Goal: Check status: Check status

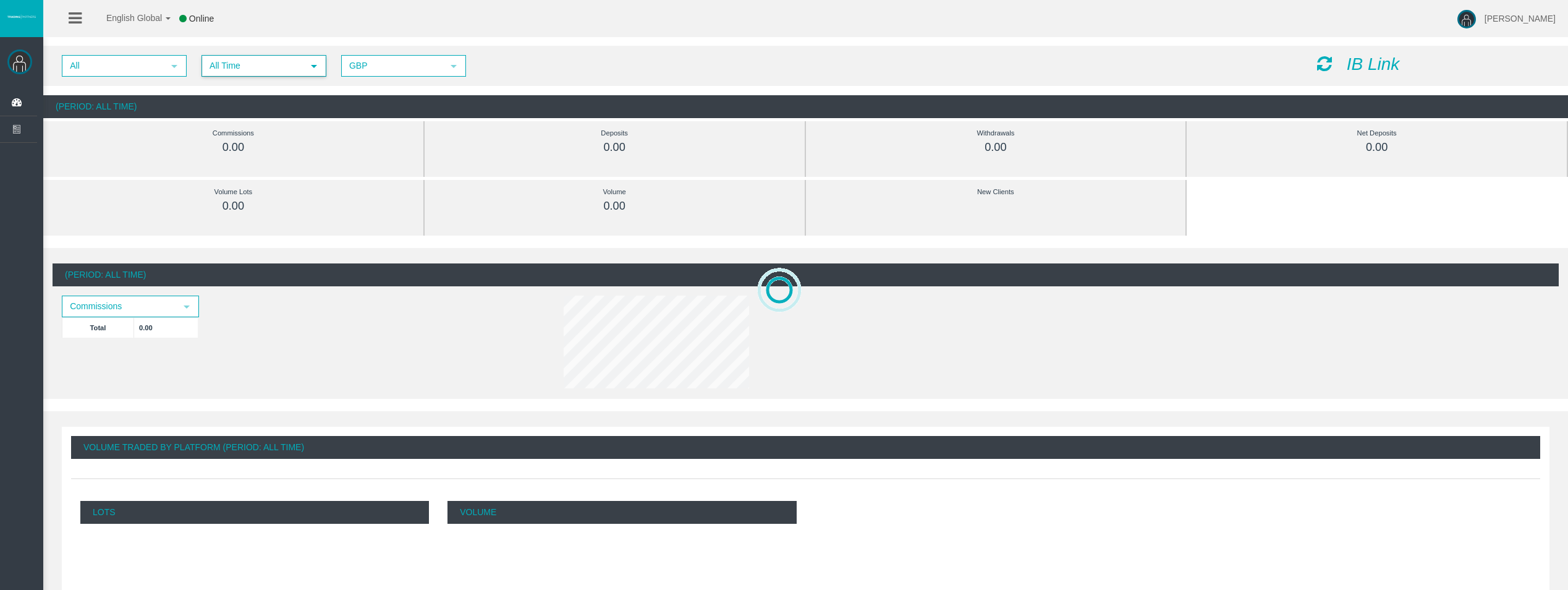
click at [288, 67] on span "All Time" at bounding box center [252, 65] width 100 height 19
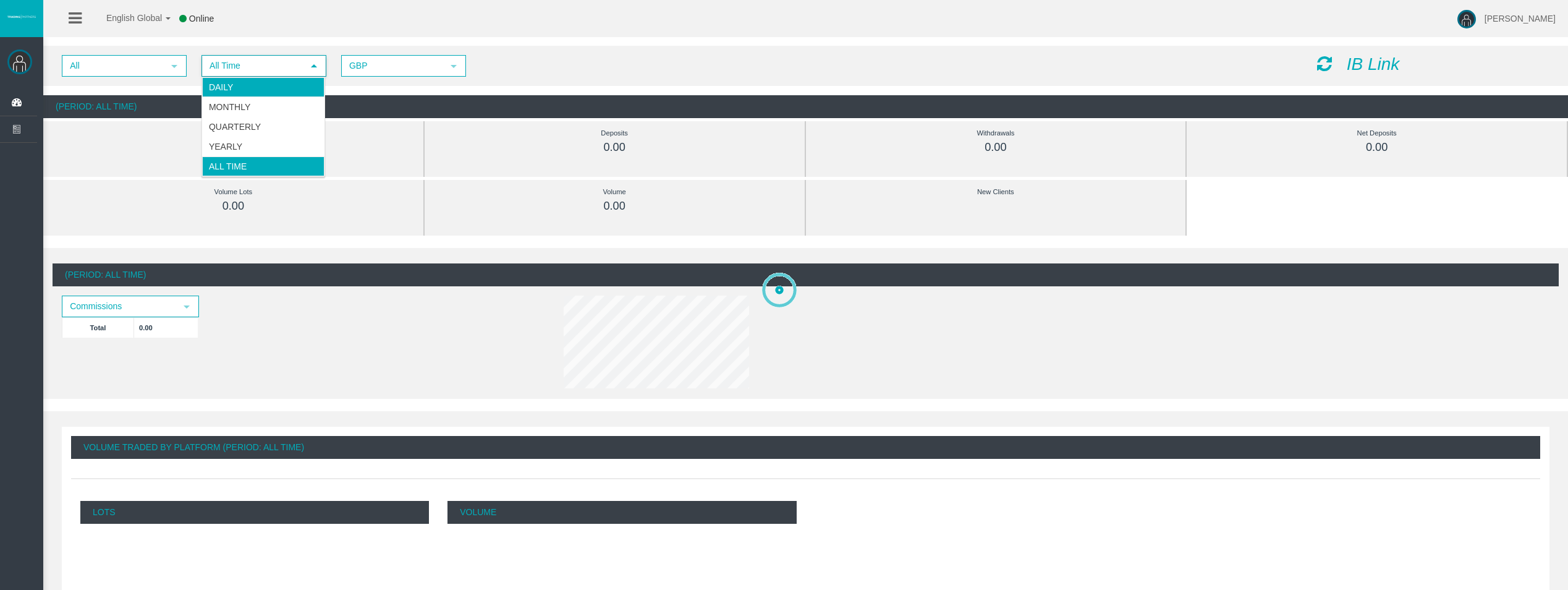
click at [274, 84] on li "Daily" at bounding box center [262, 87] width 122 height 20
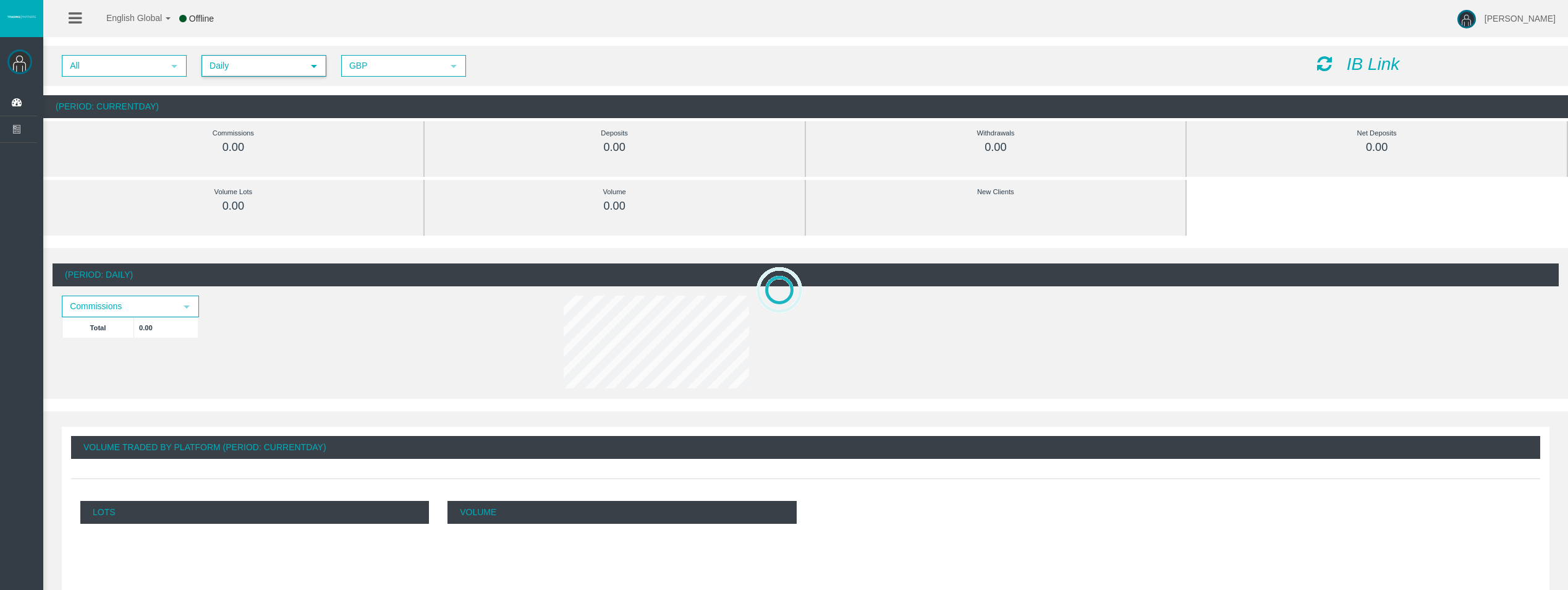
click at [1327, 62] on icon at bounding box center [1324, 63] width 14 height 17
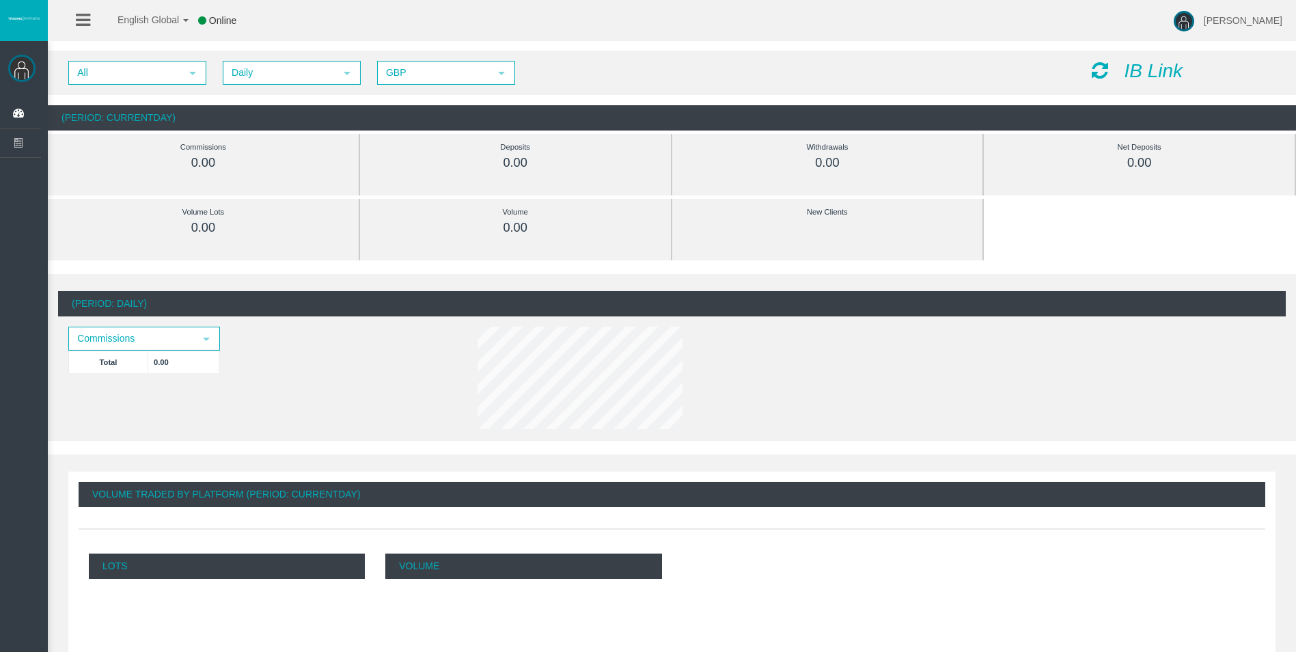
click at [1099, 67] on icon at bounding box center [1100, 70] width 16 height 19
